Goal: Information Seeking & Learning: Learn about a topic

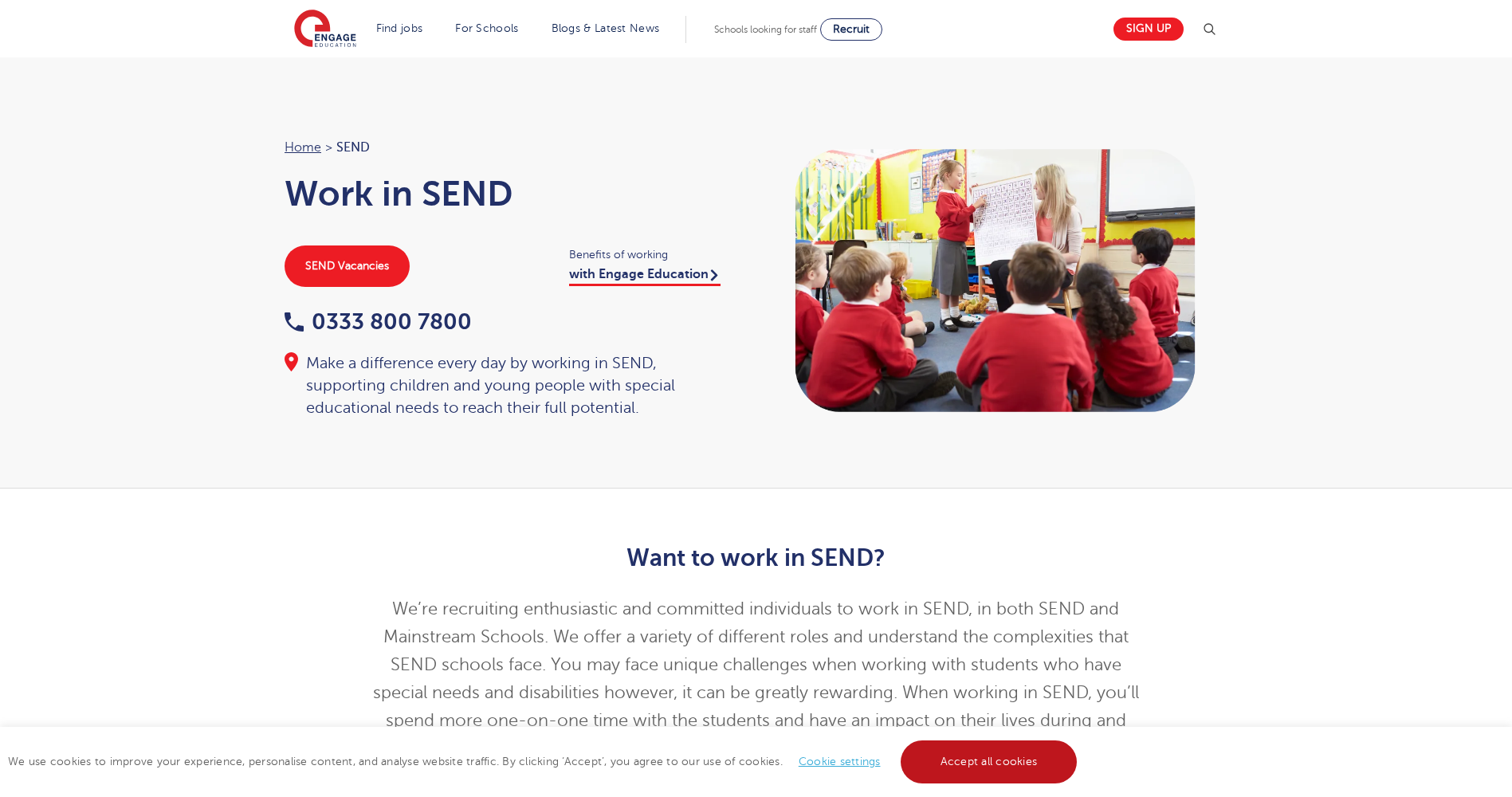
click at [954, 760] on link "Accept all cookies" at bounding box center [989, 762] width 177 height 43
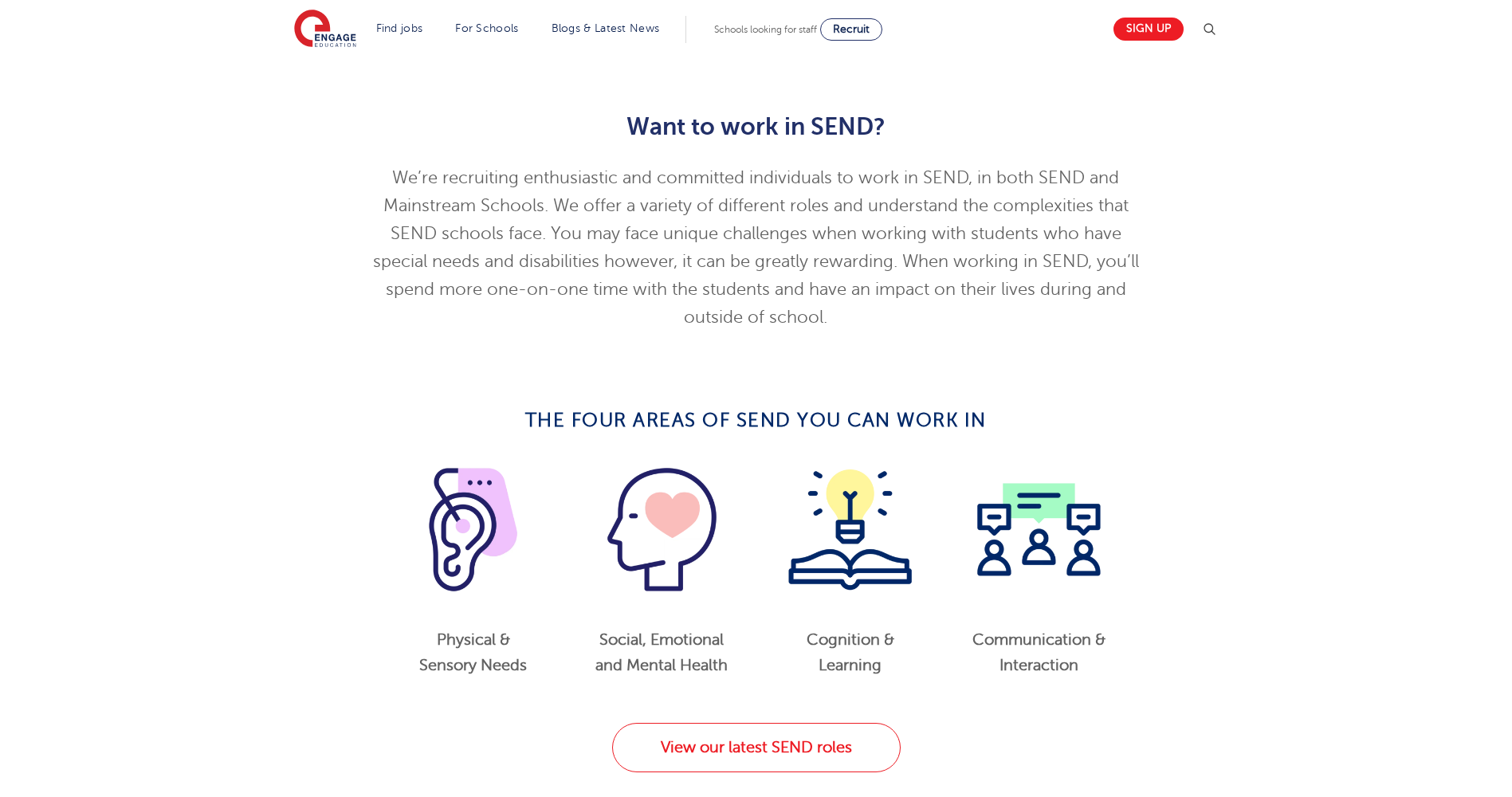
scroll to position [478, 0]
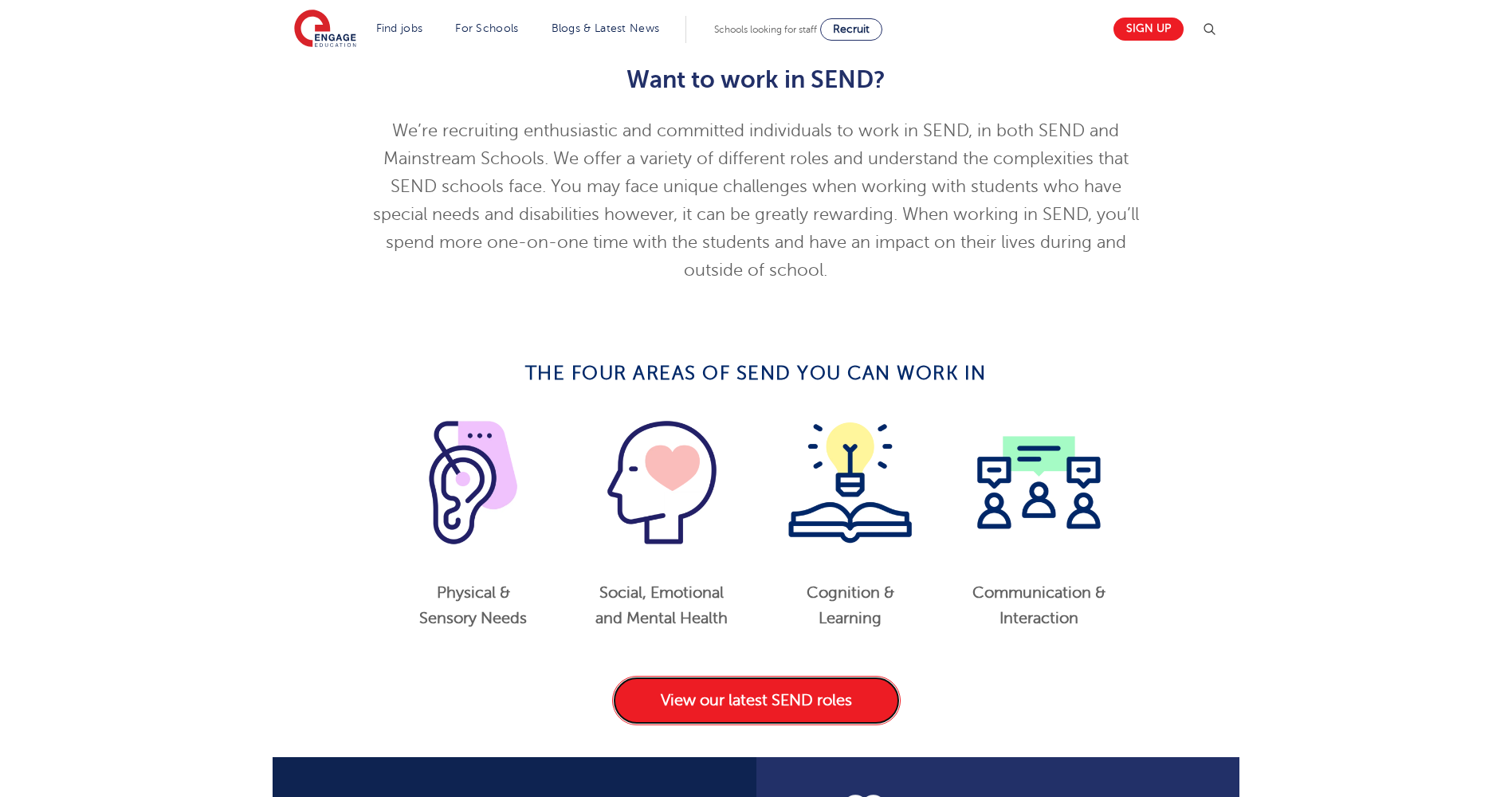
click at [746, 703] on link "View our latest SEND roles" at bounding box center [756, 700] width 289 height 49
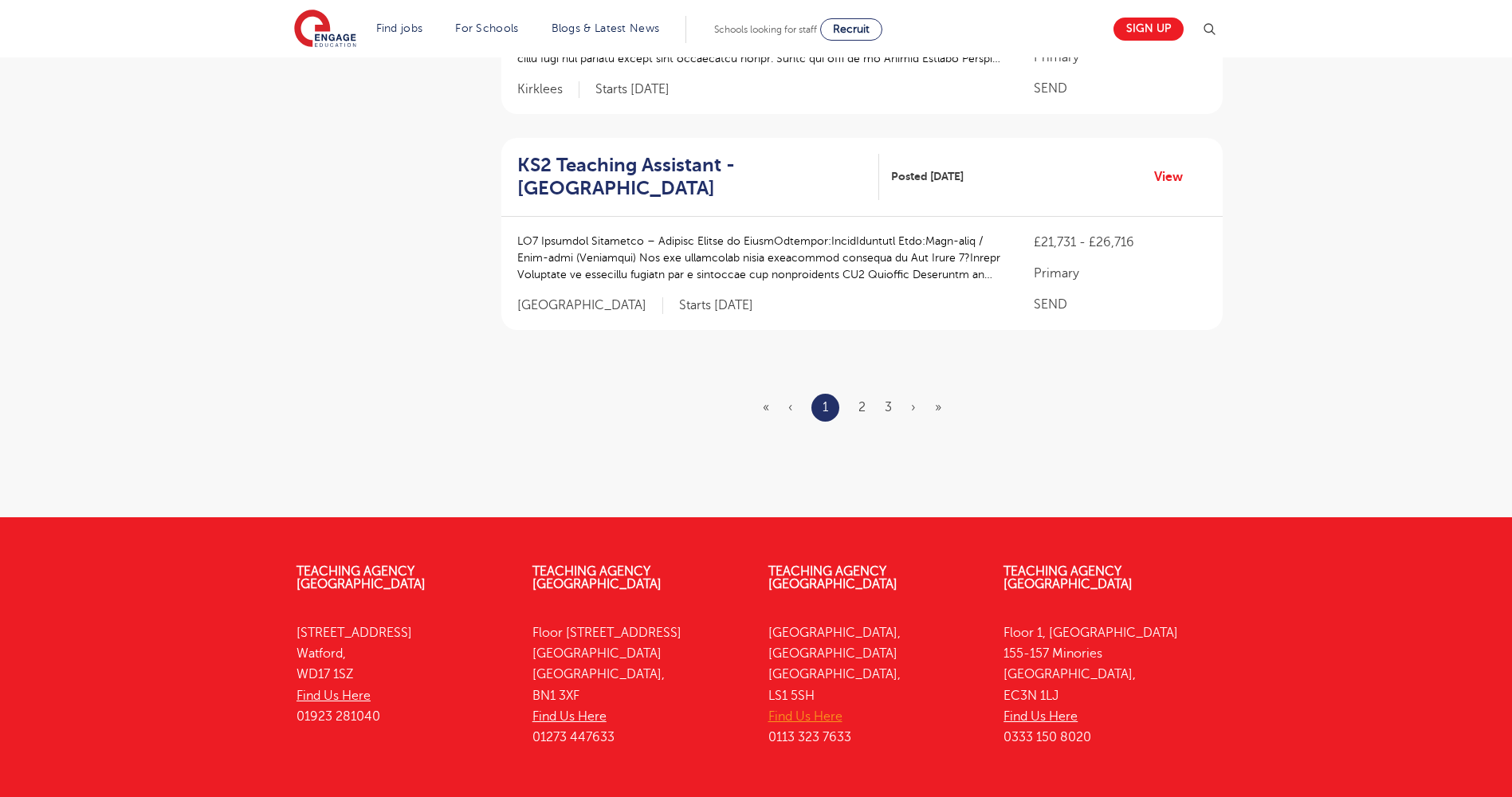
scroll to position [2072, 0]
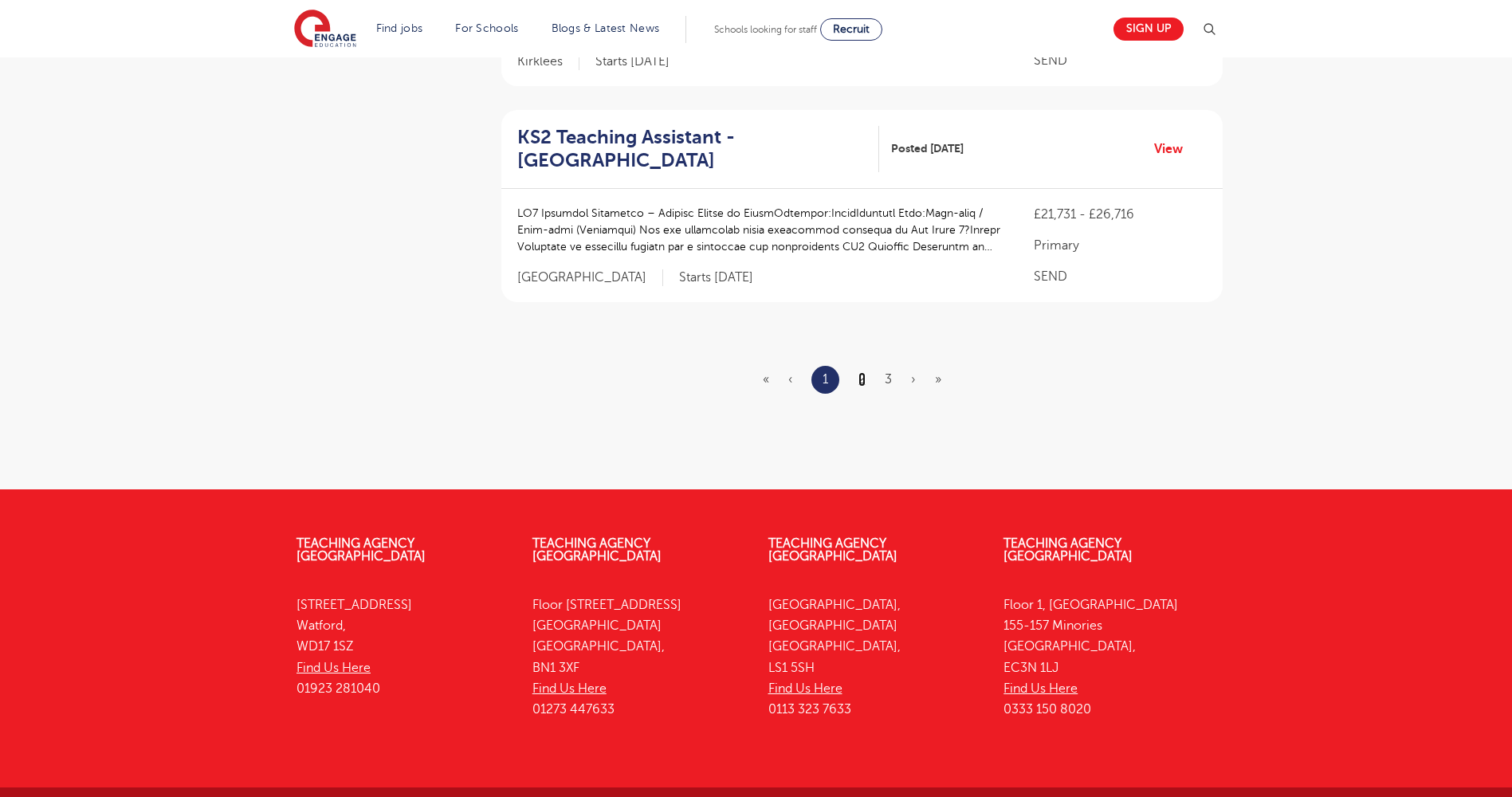
click at [860, 382] on link "2" at bounding box center [861, 378] width 7 height 14
